Goal: Transaction & Acquisition: Purchase product/service

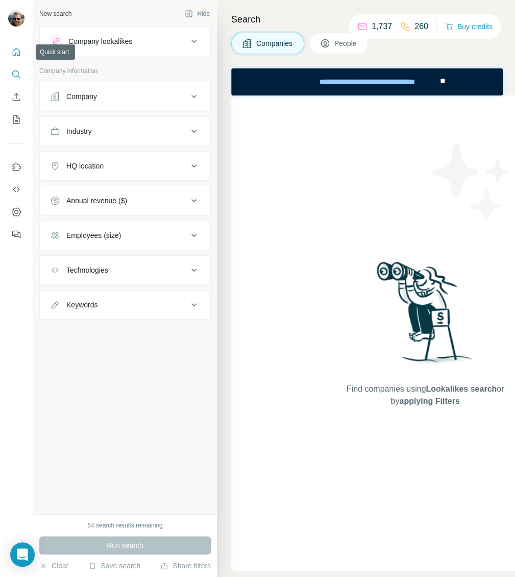
click at [16, 51] on icon "Quick start" at bounding box center [16, 52] width 10 height 10
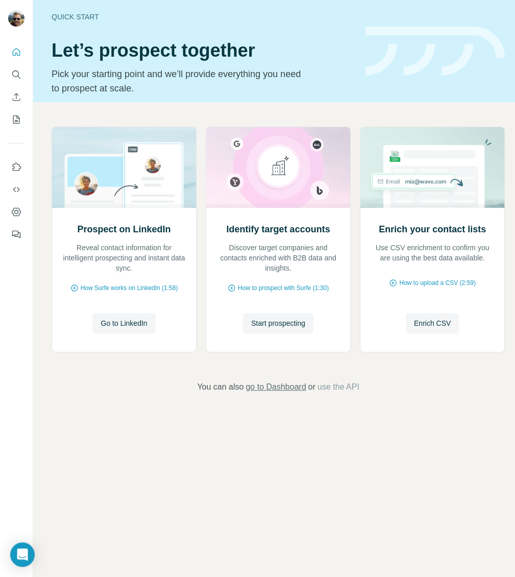
click at [287, 388] on span "go to Dashboard" at bounding box center [275, 387] width 60 height 12
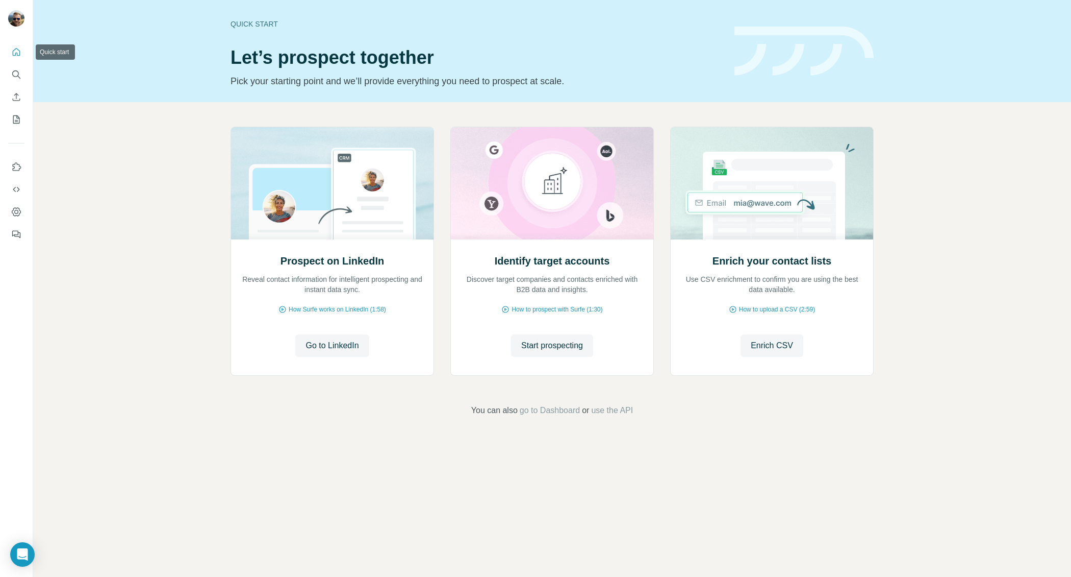
click at [19, 50] on icon "Quick start" at bounding box center [17, 52] width 8 height 8
click at [337, 343] on span "Go to LinkedIn" at bounding box center [332, 345] width 53 height 12
click at [514, 341] on span "Start prospecting" at bounding box center [552, 345] width 62 height 12
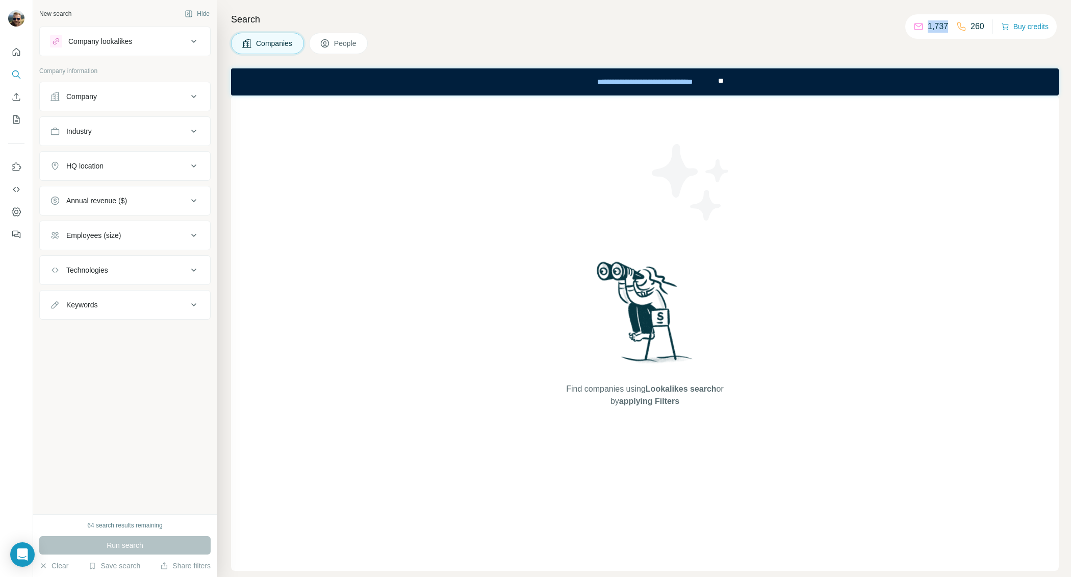
drag, startPoint x: 942, startPoint y: 27, endPoint x: 923, endPoint y: 28, distance: 18.9
click at [514, 28] on p "1,737" at bounding box center [938, 26] width 20 height 12
click at [514, 39] on div "Companies People" at bounding box center [645, 43] width 828 height 21
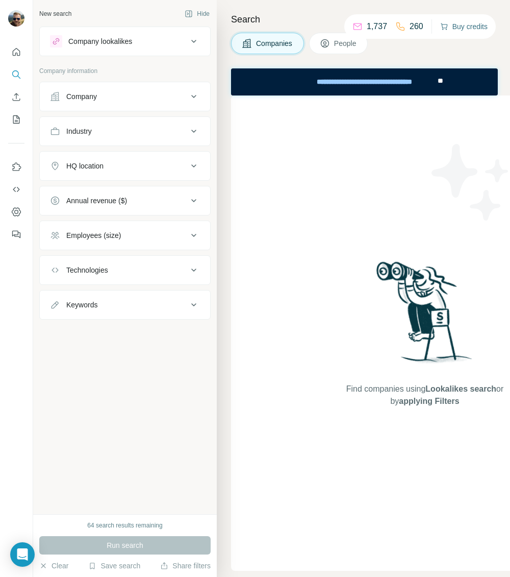
click at [461, 31] on button "Buy credits" at bounding box center [463, 26] width 47 height 14
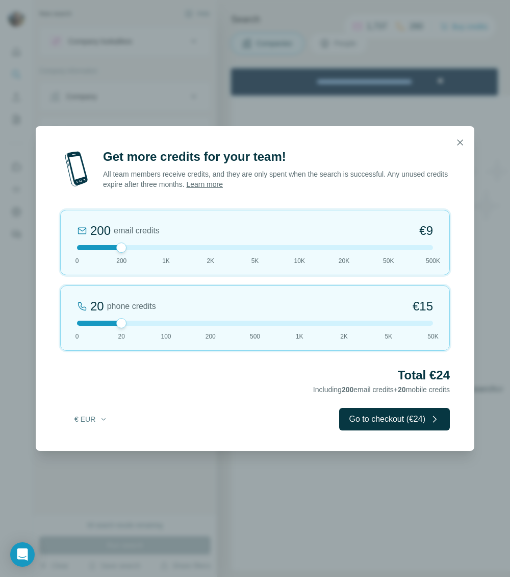
drag, startPoint x: 122, startPoint y: 249, endPoint x: 133, endPoint y: 249, distance: 10.2
click at [133, 249] on div at bounding box center [255, 247] width 356 height 5
drag, startPoint x: 120, startPoint y: 326, endPoint x: 73, endPoint y: 328, distance: 47.5
click at [73, 328] on div "0 phone credits €0 [PHONE_NUMBER] 1K 2K 5K 50K" at bounding box center [255, 317] width 390 height 65
click at [462, 145] on icon "button" at bounding box center [460, 142] width 10 height 10
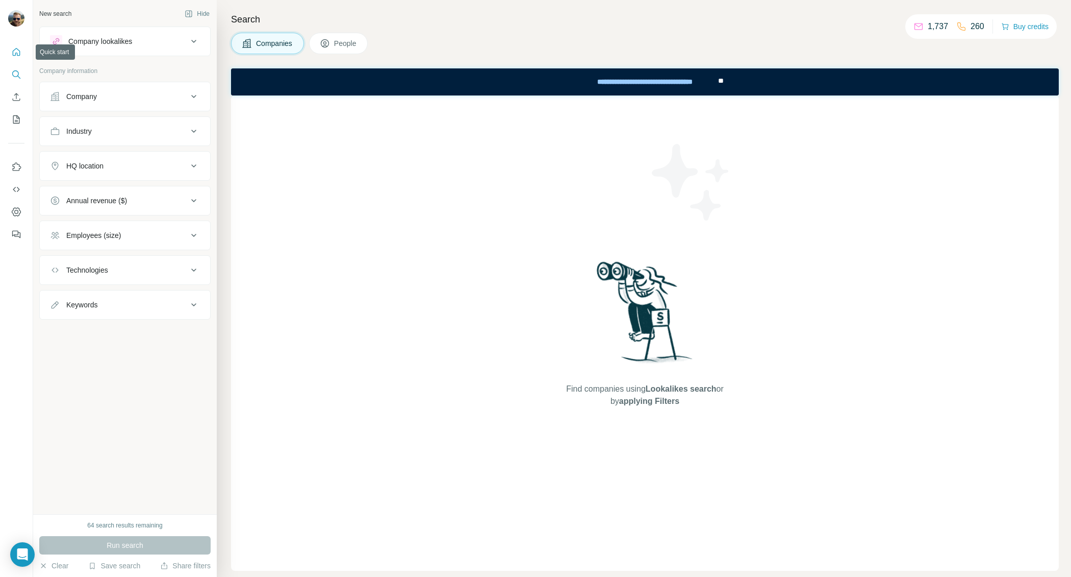
click at [14, 44] on button "Quick start" at bounding box center [16, 52] width 16 height 18
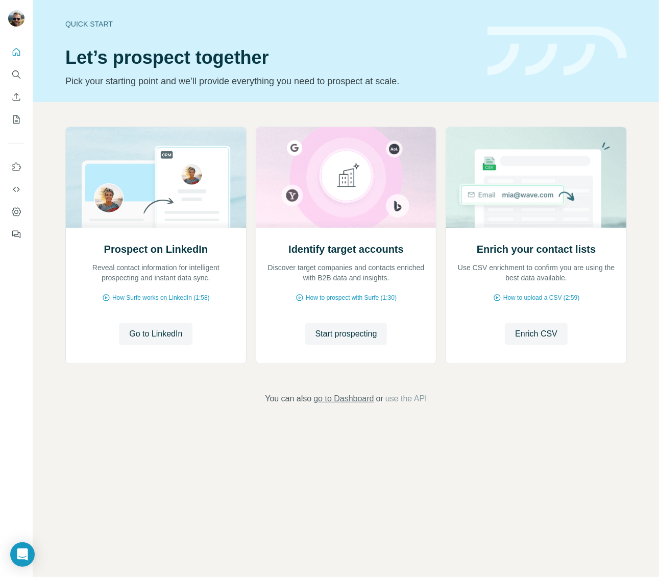
click at [338, 394] on span "go to Dashboard" at bounding box center [343, 398] width 60 height 12
